Goal: Information Seeking & Learning: Learn about a topic

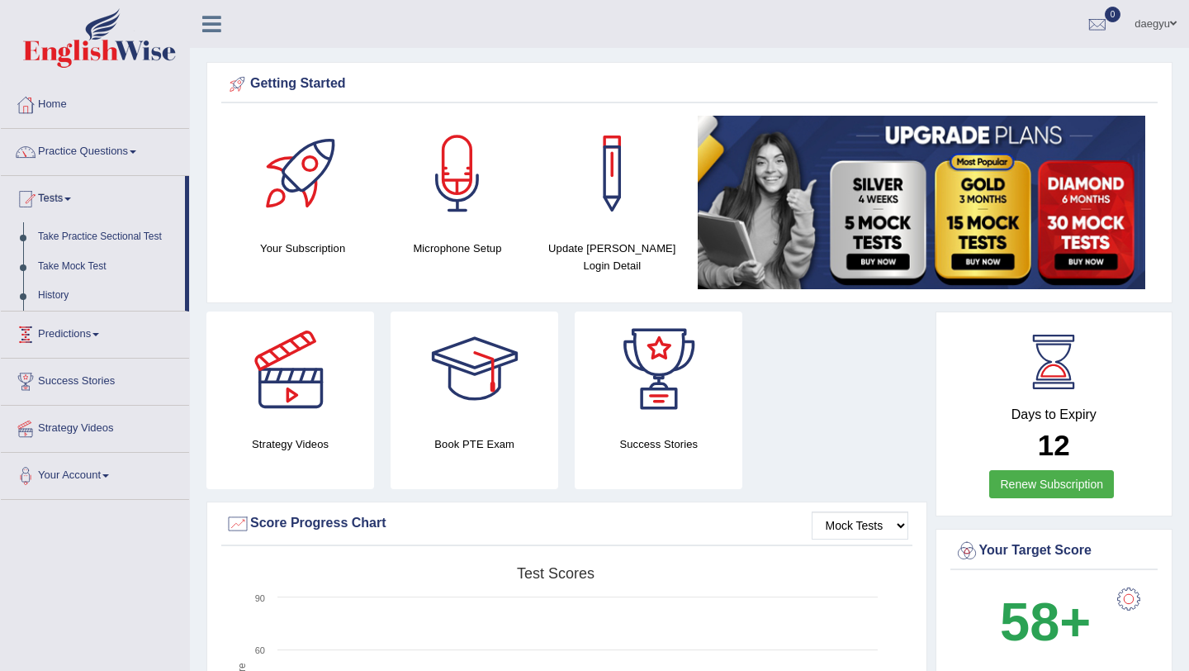
click at [58, 330] on link "Predictions" at bounding box center [95, 331] width 188 height 41
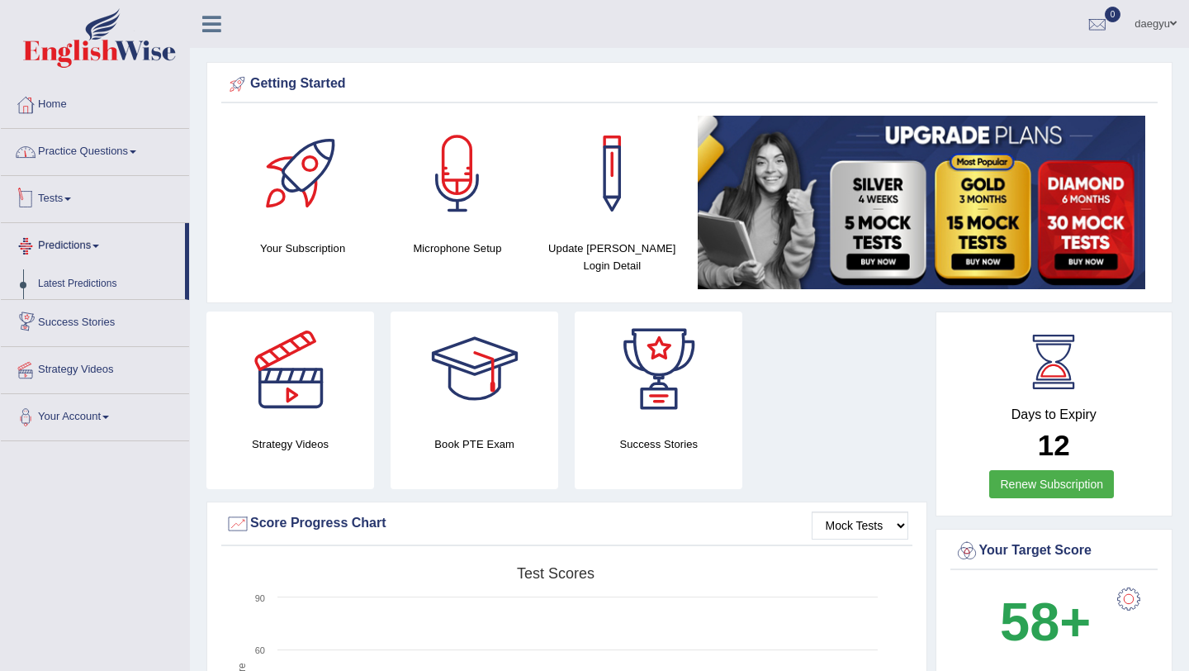
click at [121, 159] on link "Practice Questions" at bounding box center [95, 149] width 188 height 41
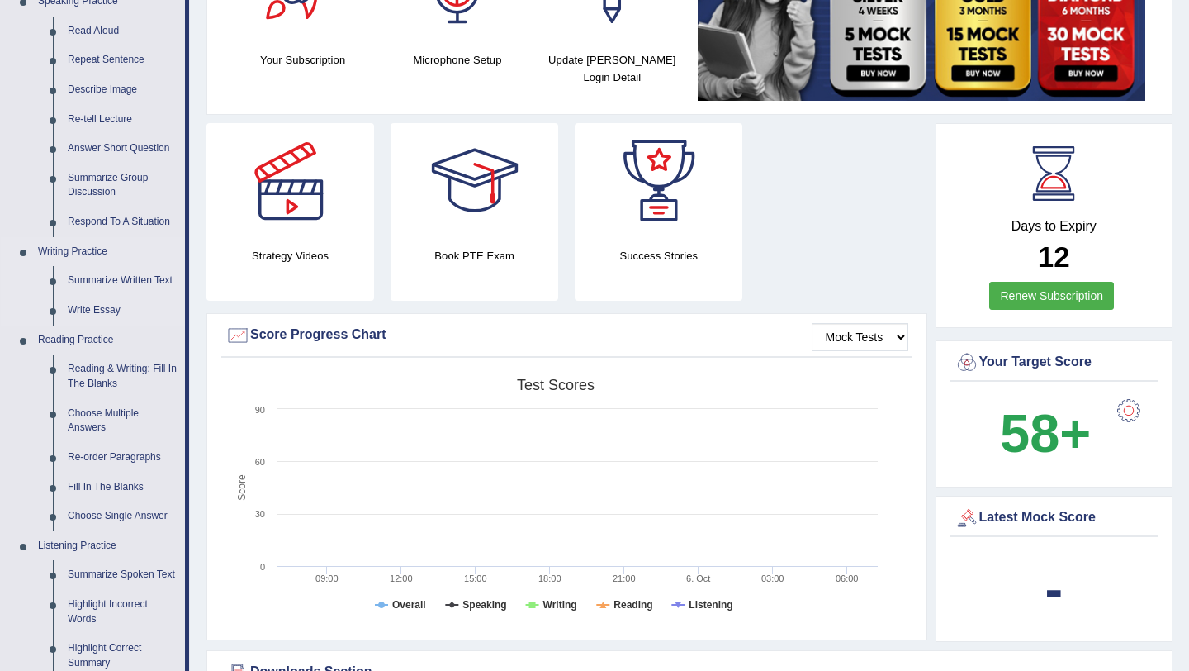
scroll to position [187, 0]
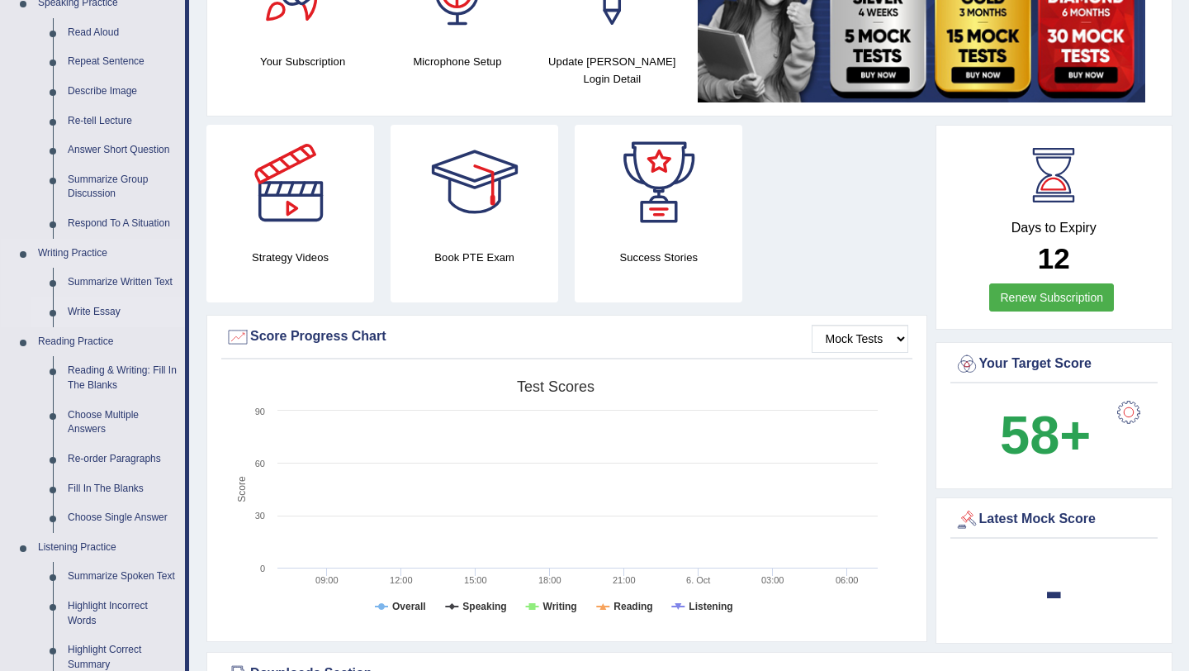
click at [103, 307] on link "Write Essay" at bounding box center [122, 312] width 125 height 30
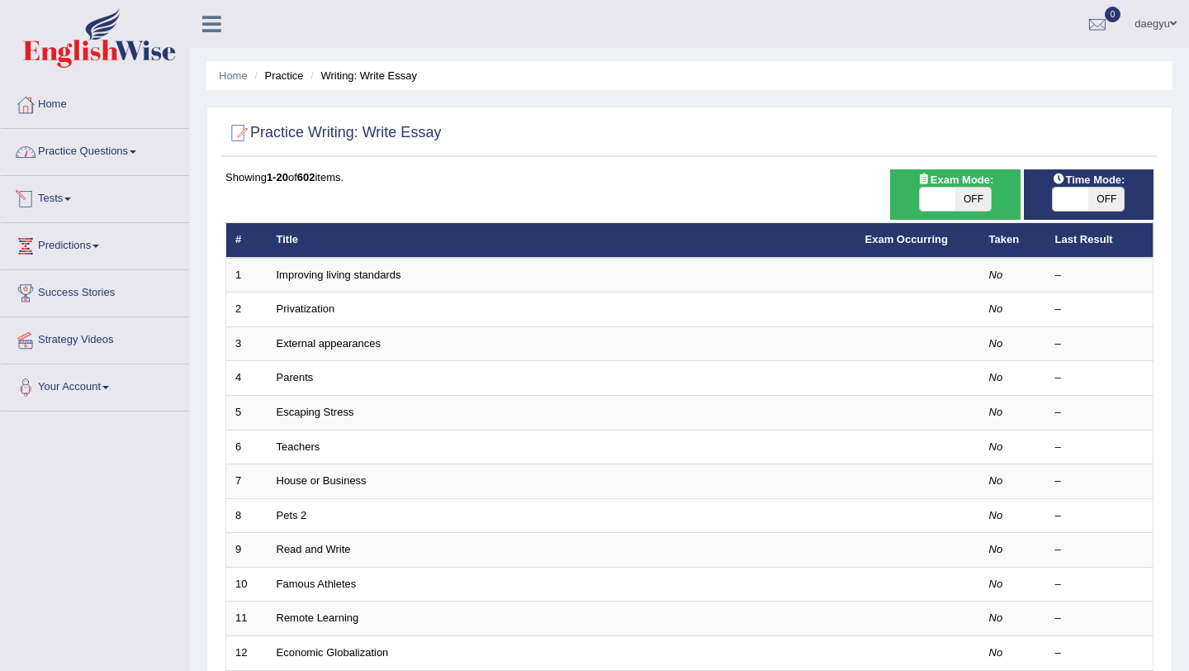
click at [105, 163] on link "Practice Questions" at bounding box center [95, 149] width 188 height 41
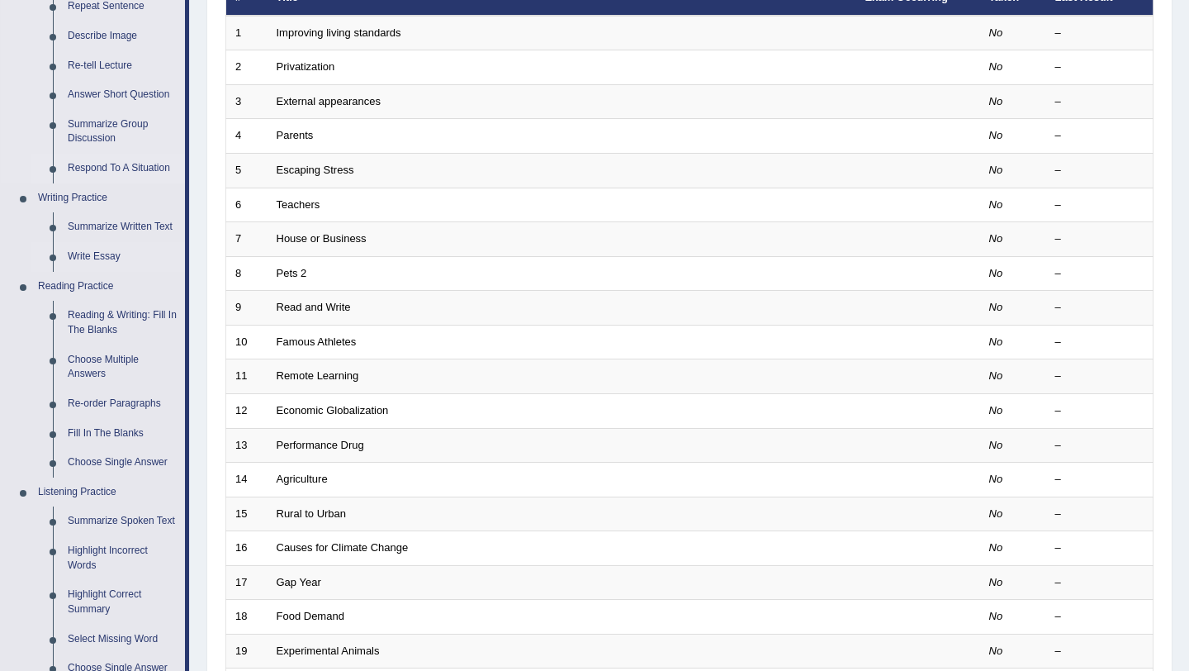
scroll to position [244, 0]
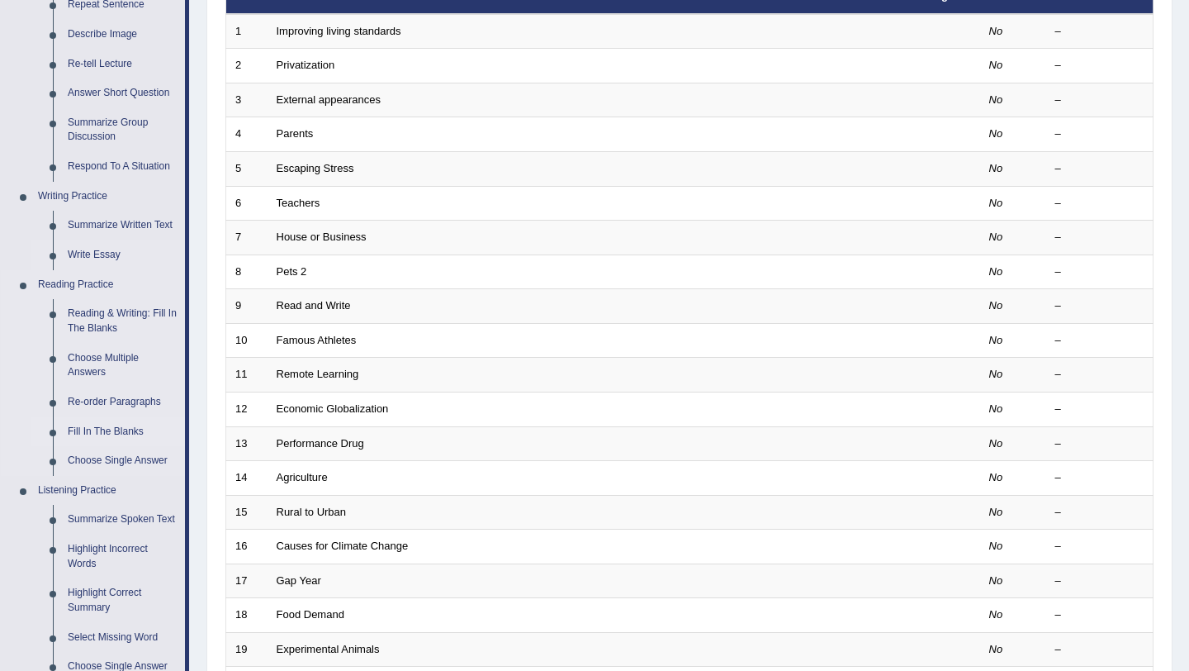
click at [112, 435] on link "Fill In The Blanks" at bounding box center [122, 432] width 125 height 30
